Goal: Manage account settings

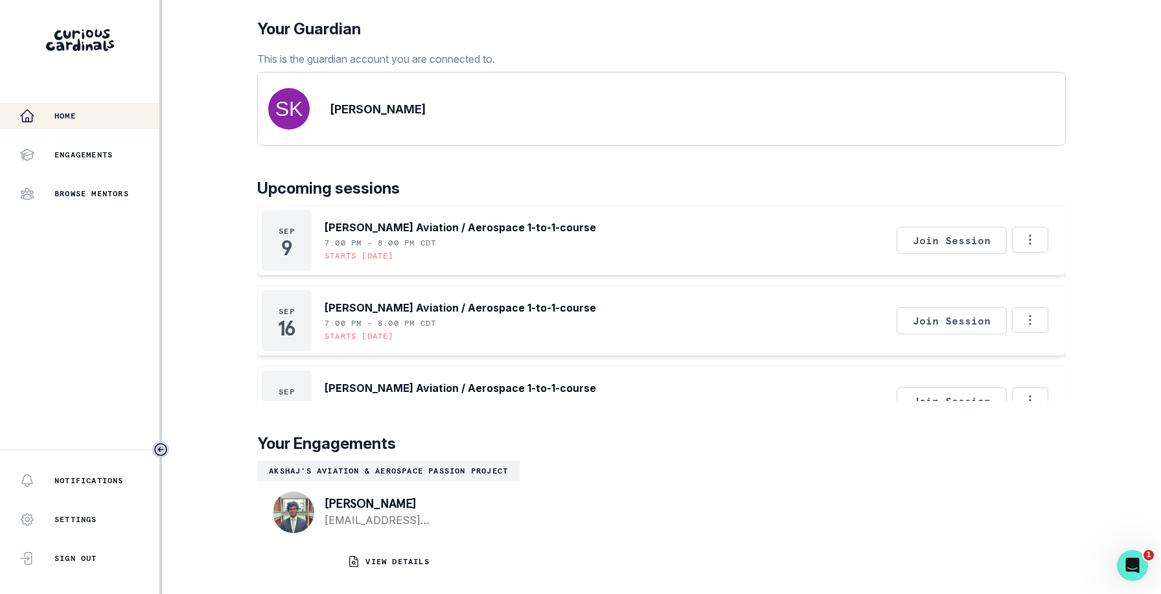
scroll to position [87, 0]
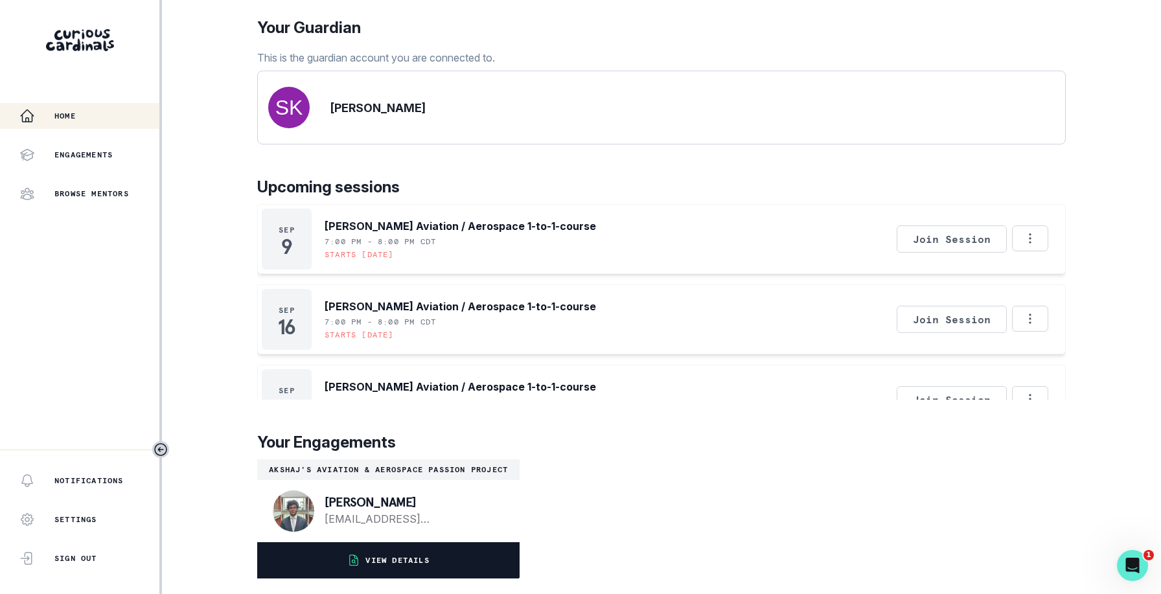
click at [411, 558] on p "VIEW DETAILS" at bounding box center [396, 560] width 63 height 10
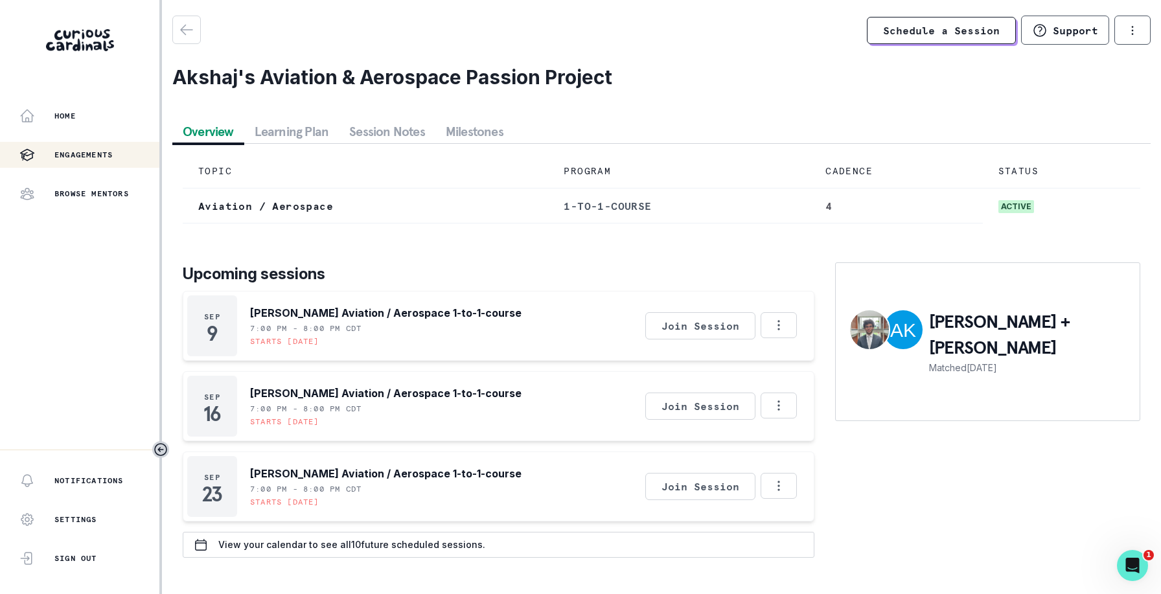
click at [292, 132] on button "Learning Plan" at bounding box center [291, 131] width 95 height 23
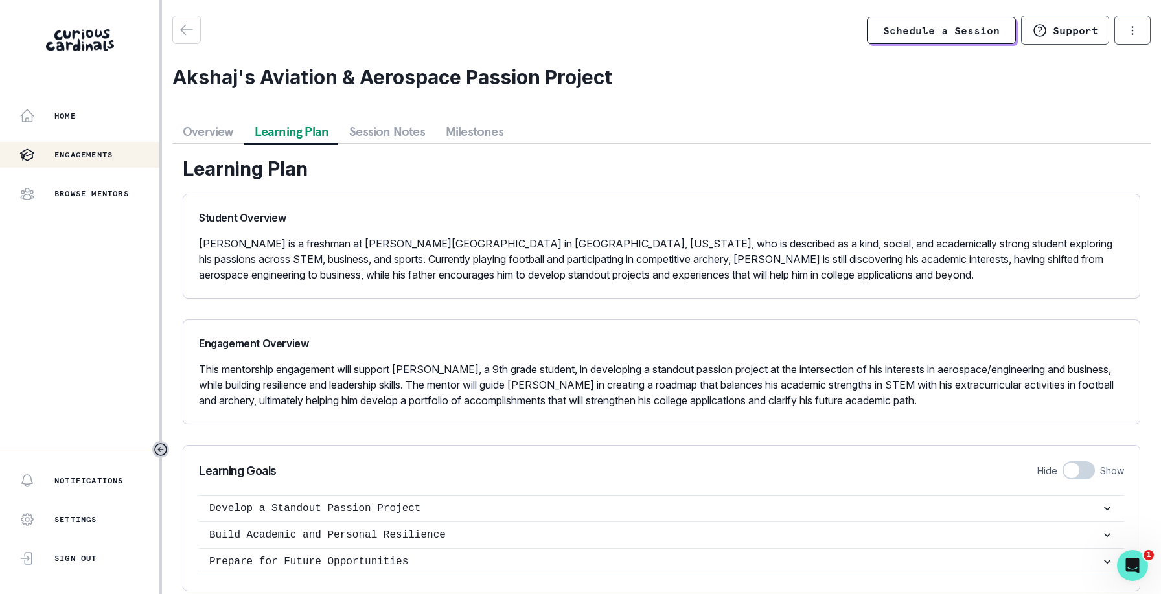
click at [378, 132] on button "Session Notes" at bounding box center [387, 131] width 97 height 23
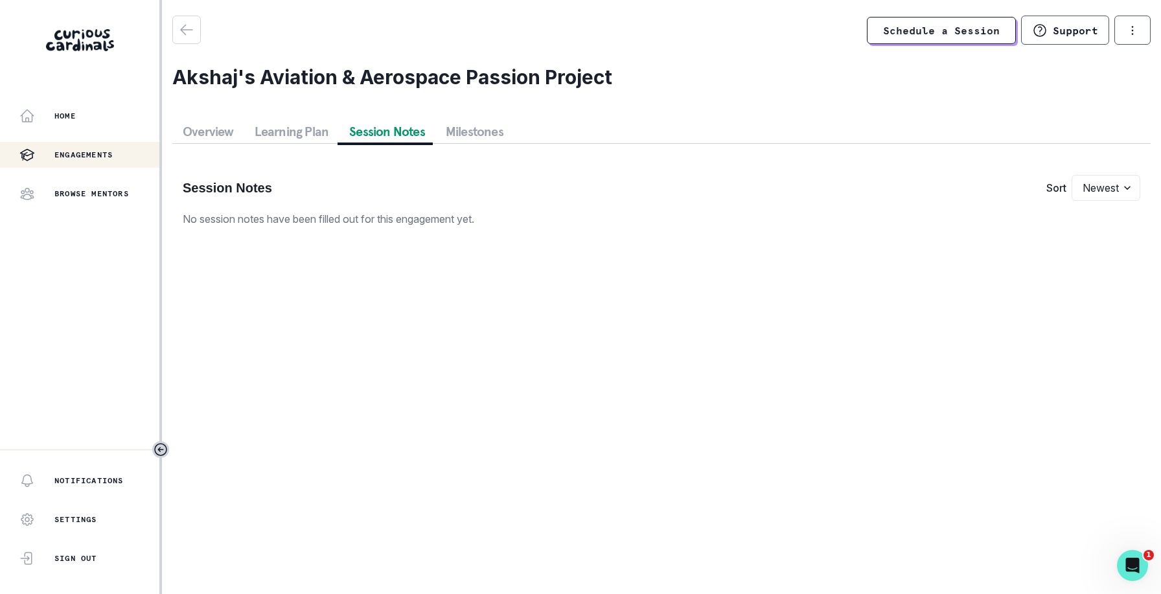
click at [298, 132] on button "Learning Plan" at bounding box center [291, 131] width 95 height 23
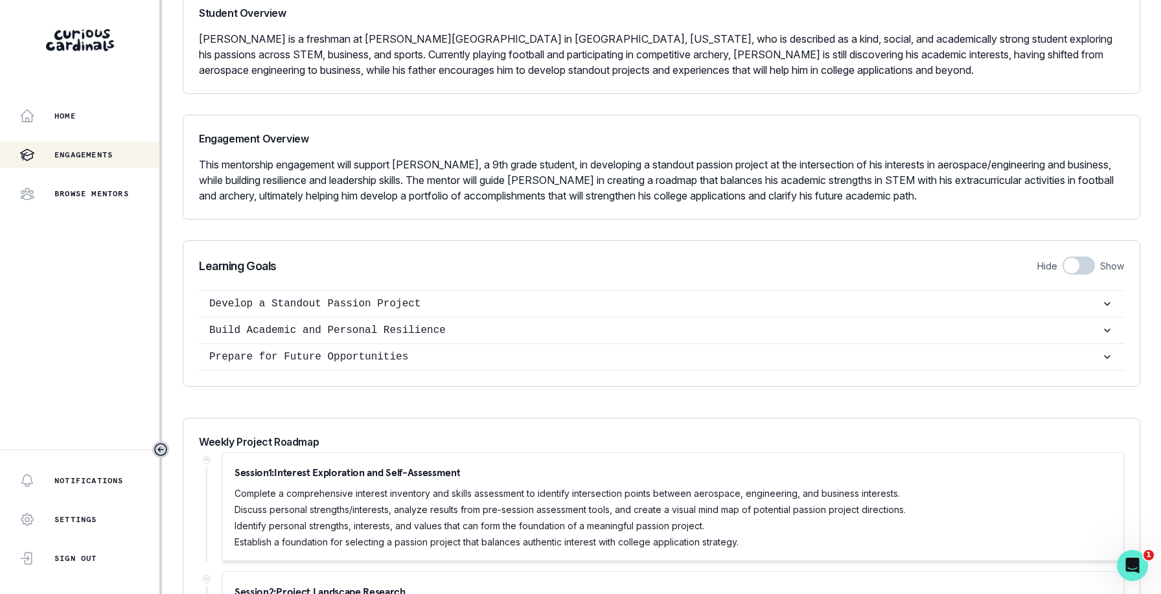
scroll to position [209, 0]
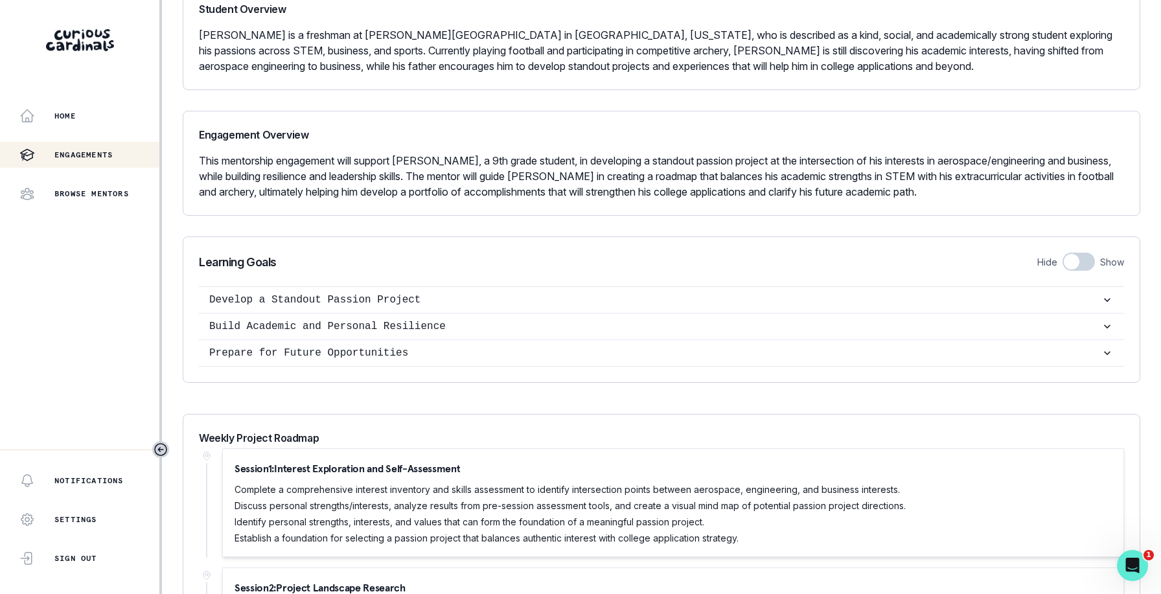
click at [1092, 263] on span at bounding box center [1078, 262] width 32 height 18
click at [1062, 253] on input "checkbox" at bounding box center [1062, 252] width 1 height 1
checkbox input "true"
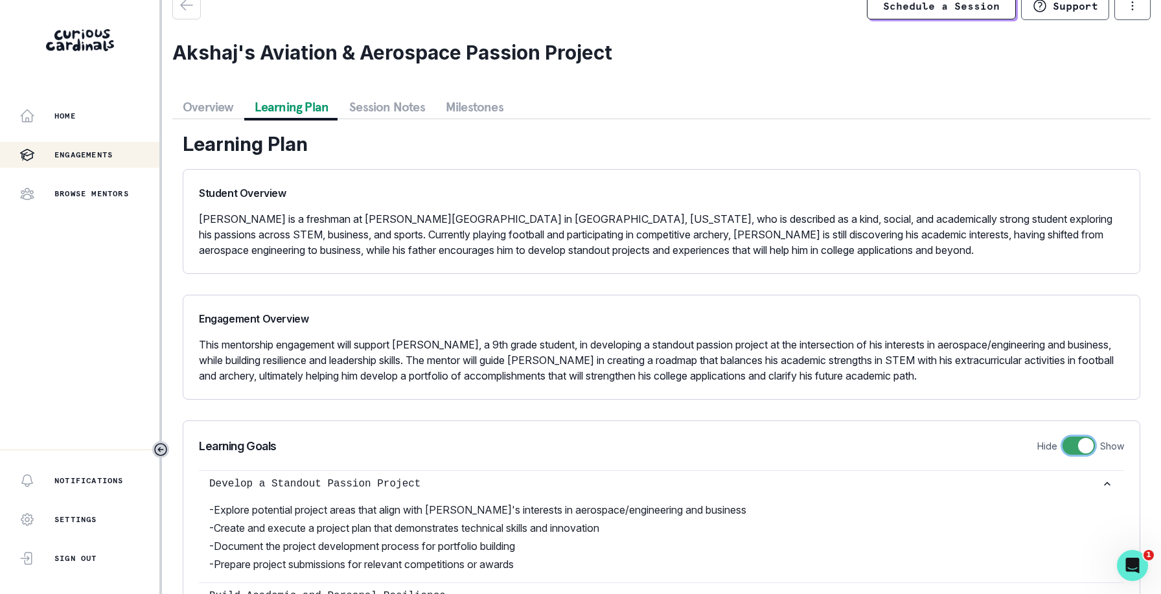
scroll to position [0, 0]
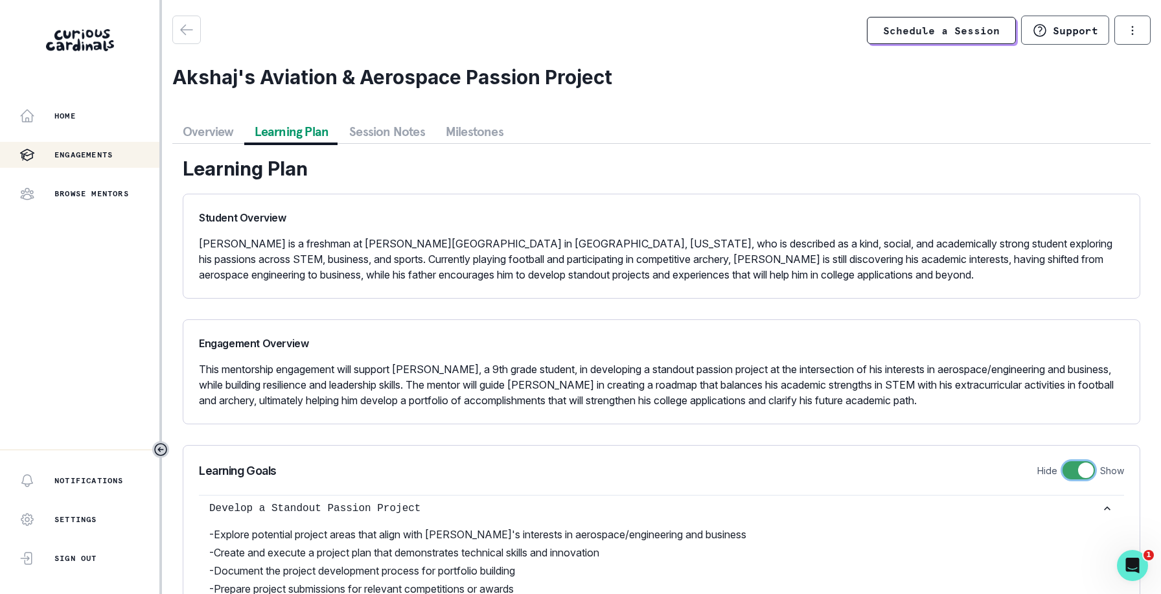
click at [209, 129] on button "Overview" at bounding box center [208, 131] width 72 height 23
